Goal: Task Accomplishment & Management: Manage account settings

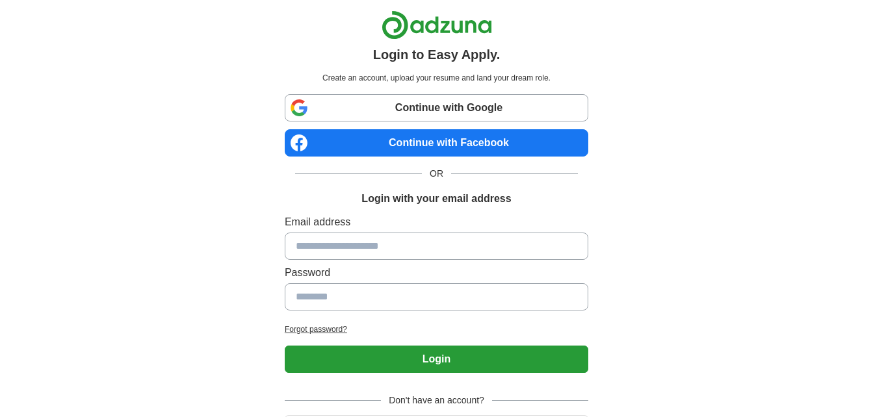
click at [399, 137] on link "Continue with Facebook" at bounding box center [437, 142] width 304 height 27
click at [424, 137] on link "Continue with Facebook" at bounding box center [437, 142] width 304 height 27
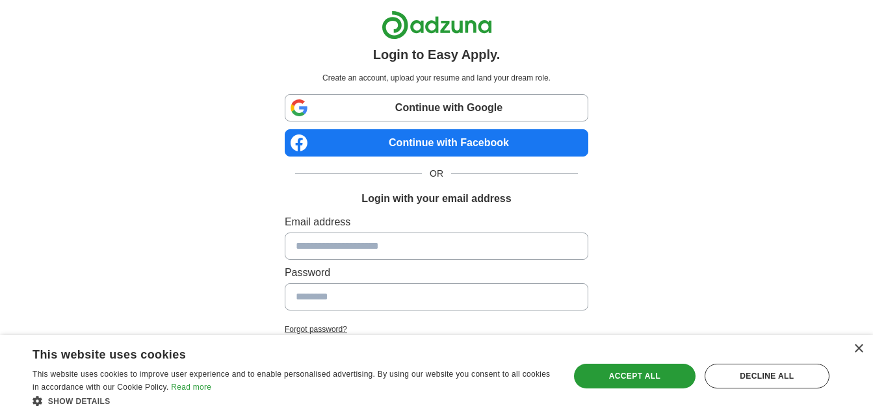
click at [419, 146] on link "Continue with Facebook" at bounding box center [437, 142] width 304 height 27
click at [469, 148] on link "Continue with Facebook" at bounding box center [437, 142] width 304 height 27
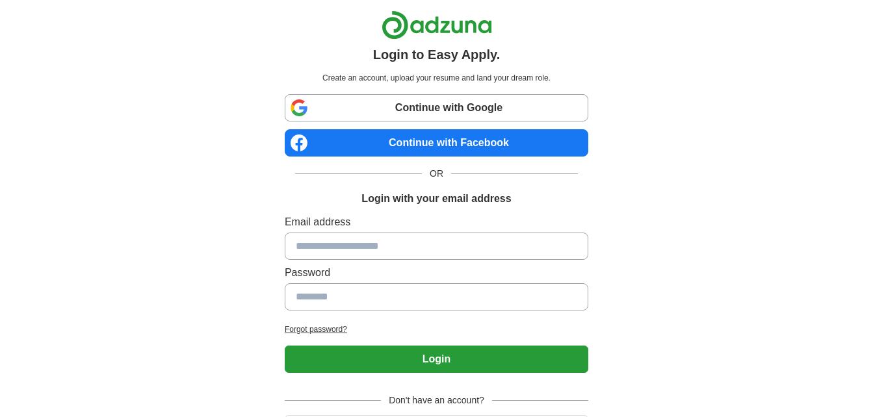
click at [406, 138] on link "Continue with Facebook" at bounding box center [437, 142] width 304 height 27
click at [426, 139] on link "Continue with Facebook" at bounding box center [437, 142] width 304 height 27
